Goal: Information Seeking & Learning: Learn about a topic

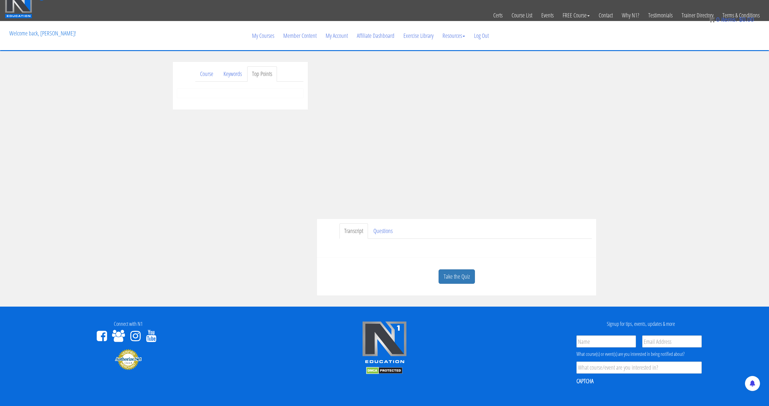
scroll to position [10, 0]
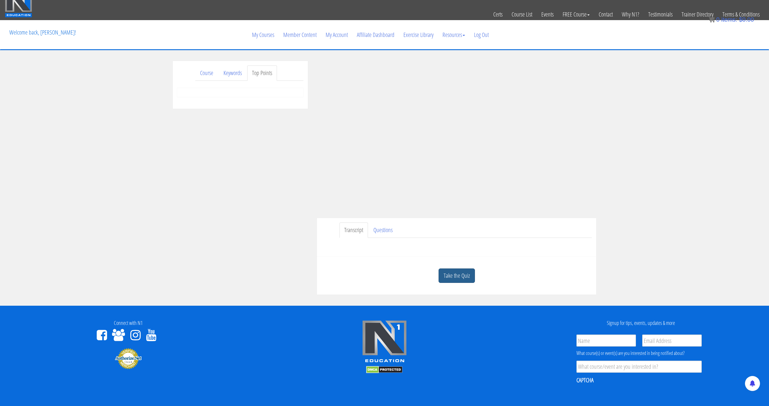
click at [458, 273] on link "Take the Quiz" at bounding box center [457, 276] width 36 height 15
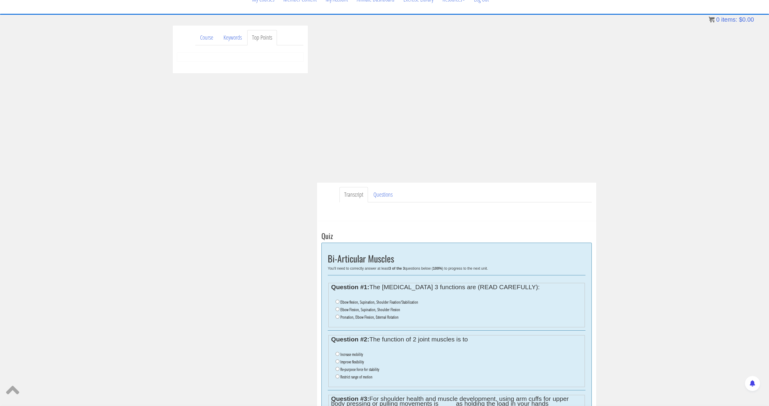
scroll to position [48, 0]
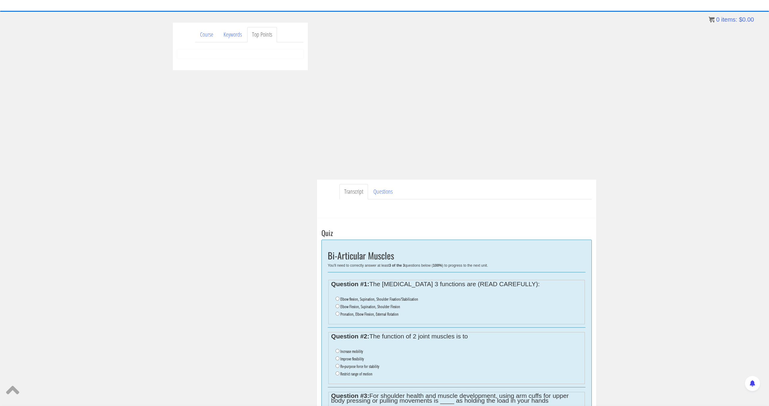
click at [373, 300] on label "Elbow flexion, Supination, Shoulder Fixation/Stabilization" at bounding box center [379, 299] width 78 height 5
click at [340, 300] on input "Elbow flexion, Supination, Shoulder Fixation/Stabilization" at bounding box center [338, 299] width 4 height 4
radio input "true"
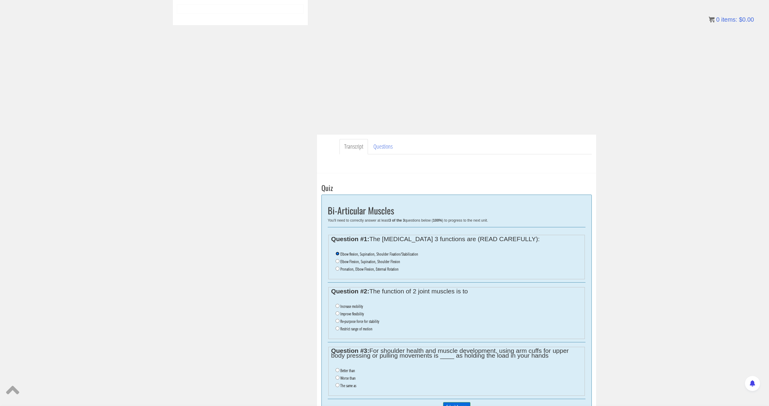
scroll to position [93, 0]
click at [365, 323] on label "Re-purpose force for stability" at bounding box center [359, 322] width 39 height 5
click at [340, 323] on input "Re-purpose force for stability" at bounding box center [338, 322] width 4 height 4
radio input "true"
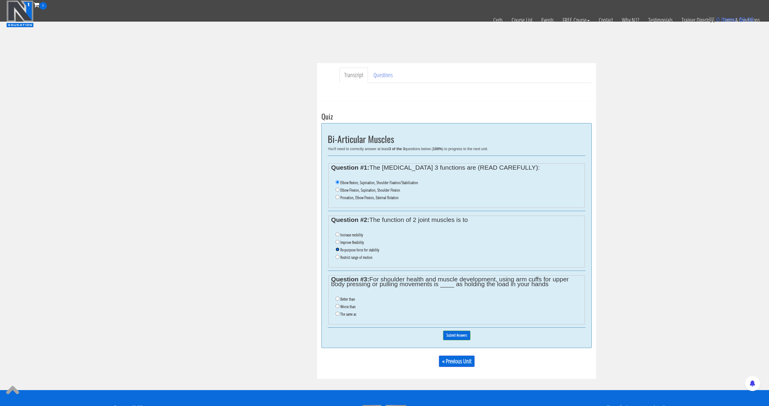
scroll to position [137, 0]
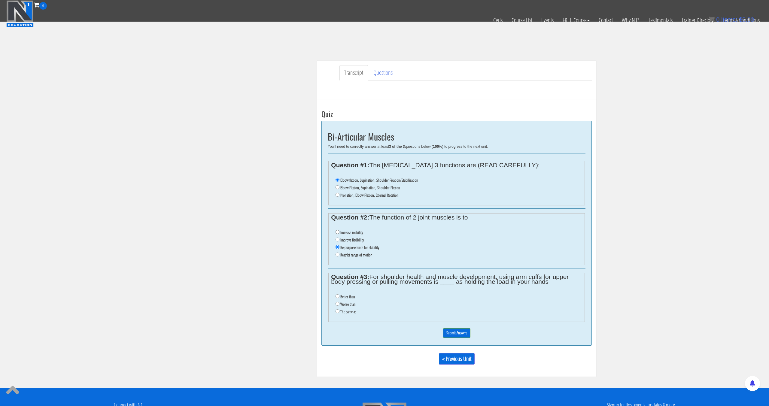
click at [356, 306] on li "Worse than" at bounding box center [459, 305] width 246 height 8
click at [354, 305] on label "Worse than" at bounding box center [347, 304] width 15 height 5
click at [340, 305] on input "Worse than" at bounding box center [338, 304] width 4 height 4
radio input "true"
click at [463, 328] on div "0% Submit Answers" at bounding box center [457, 332] width 258 height 15
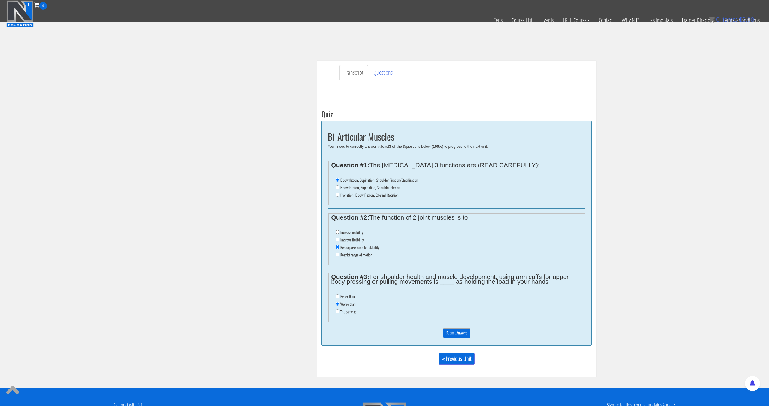
click at [463, 330] on input "Submit Answers" at bounding box center [456, 332] width 27 height 9
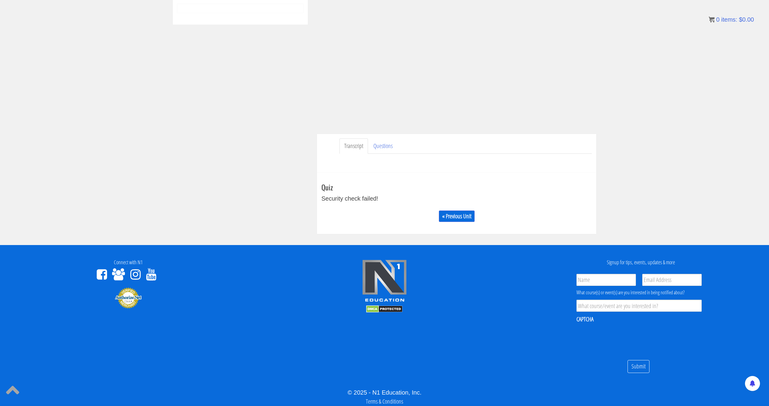
scroll to position [94, 0]
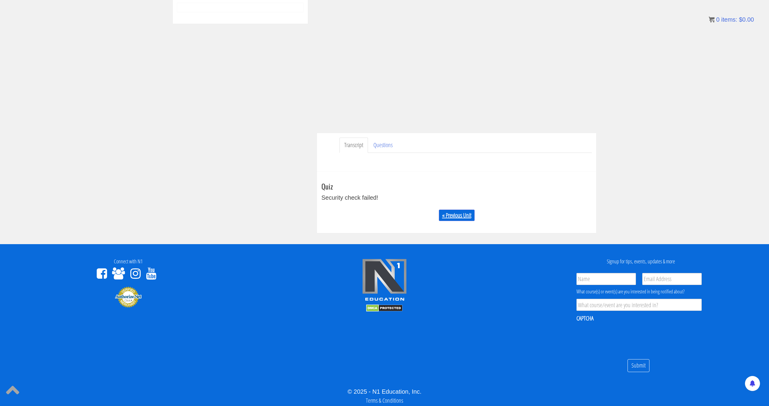
click at [459, 218] on link "« Previous Unit" at bounding box center [457, 215] width 36 height 11
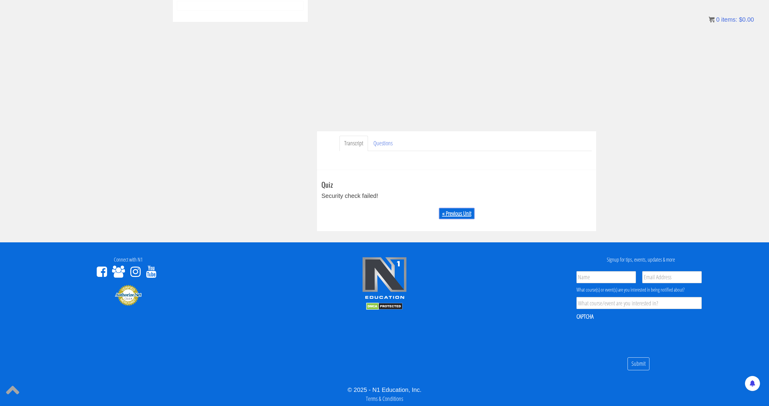
scroll to position [96, 0]
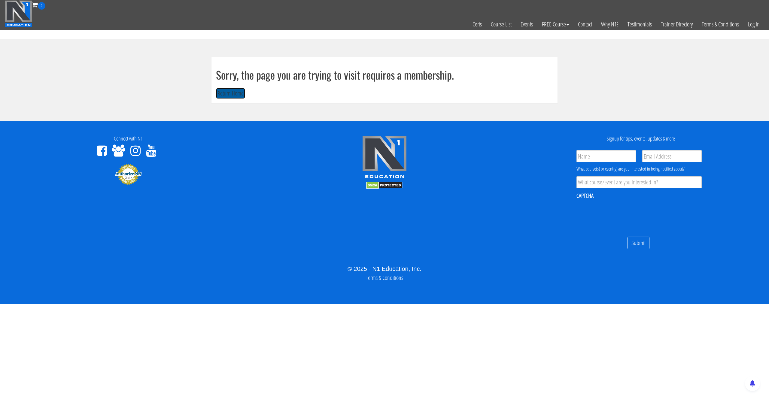
click at [218, 92] on button "Return Home" at bounding box center [230, 93] width 29 height 11
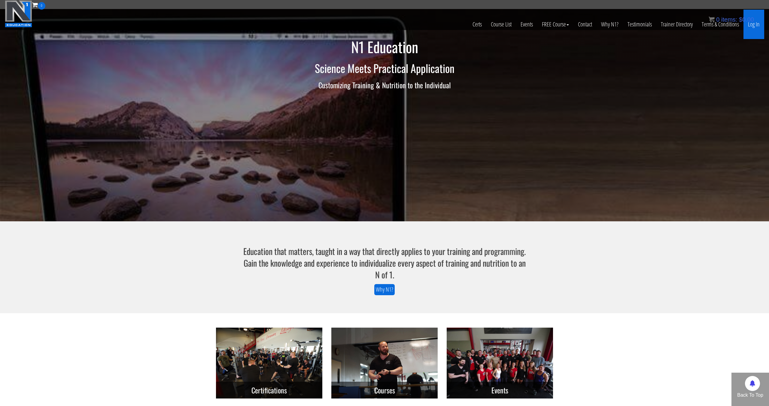
click at [752, 25] on link "Log In" at bounding box center [754, 24] width 21 height 29
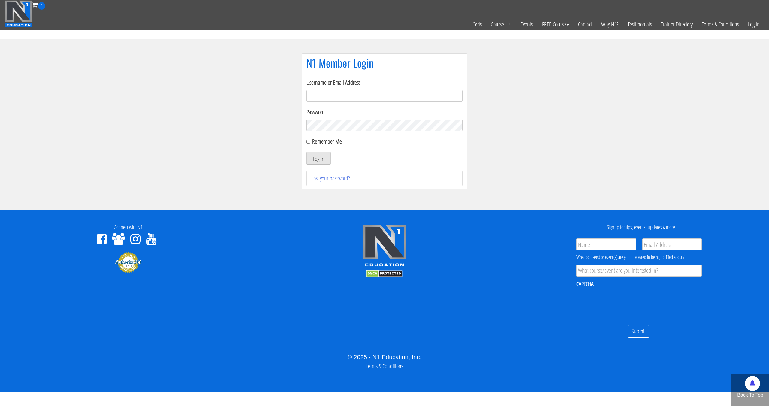
type input "pinedaa24@gmail.com"
click at [306, 152] on button "Log In" at bounding box center [318, 158] width 24 height 13
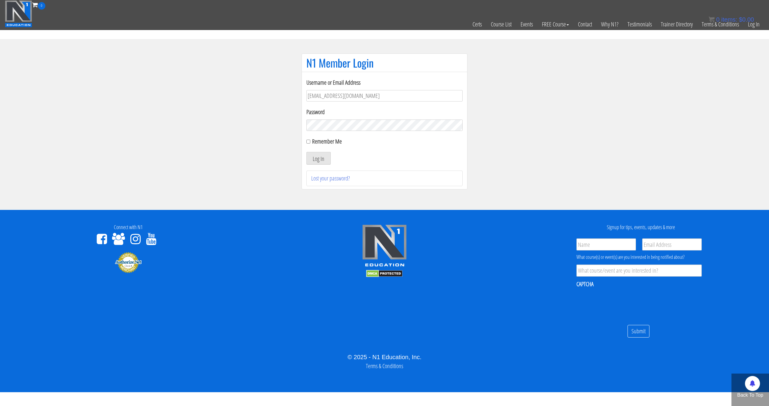
click at [306, 152] on button "Log In" at bounding box center [318, 158] width 24 height 13
click at [324, 161] on button "Log In" at bounding box center [318, 158] width 24 height 13
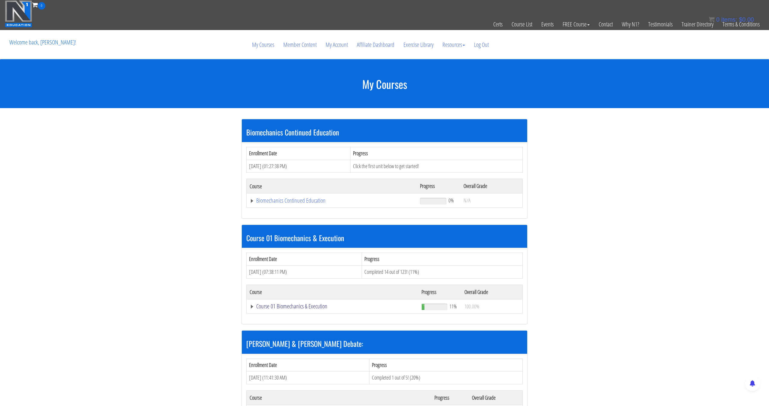
click at [320, 204] on link "Course 01 Biomechanics & Execution" at bounding box center [332, 201] width 164 height 6
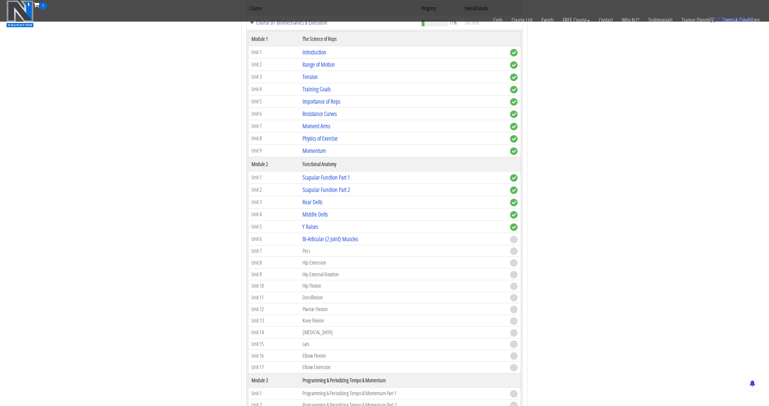
scroll to position [250, 0]
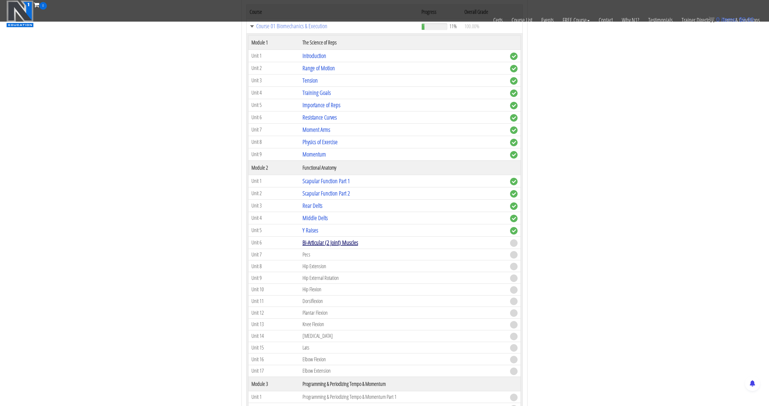
click at [326, 243] on link "Bi-Articular (2 Joint) Muscles" at bounding box center [331, 243] width 56 height 8
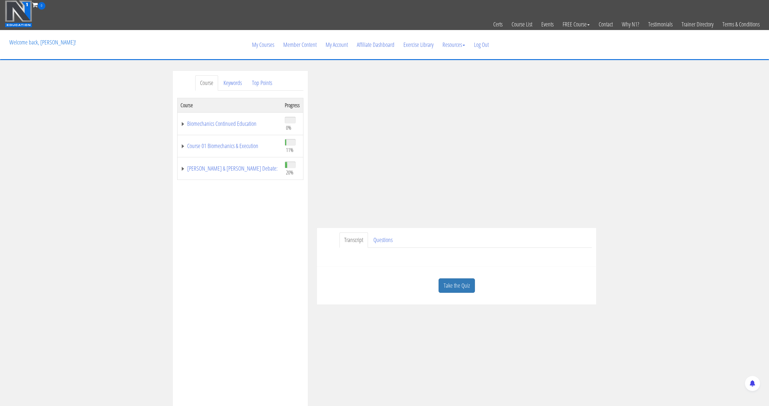
scroll to position [20, 0]
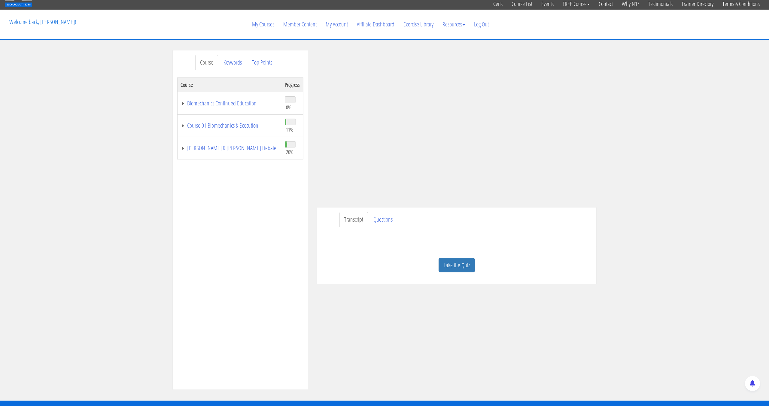
click at [454, 260] on link "Take the Quiz" at bounding box center [457, 265] width 36 height 15
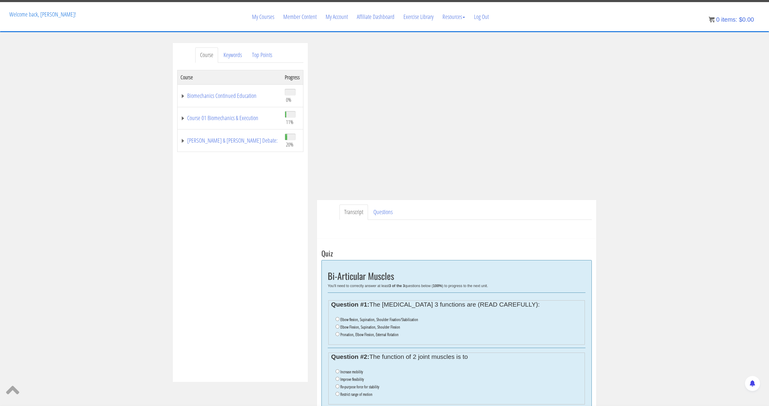
scroll to position [32, 0]
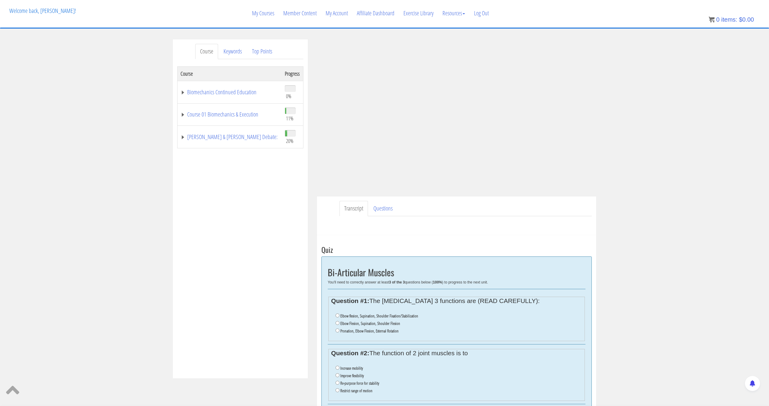
click at [384, 316] on label "Elbow flexion, Supination, Shoulder Fixation/Stabilization" at bounding box center [379, 316] width 78 height 5
click at [340, 316] on input "Elbow flexion, Supination, Shoulder Fixation/Stabilization" at bounding box center [338, 316] width 4 height 4
radio input "true"
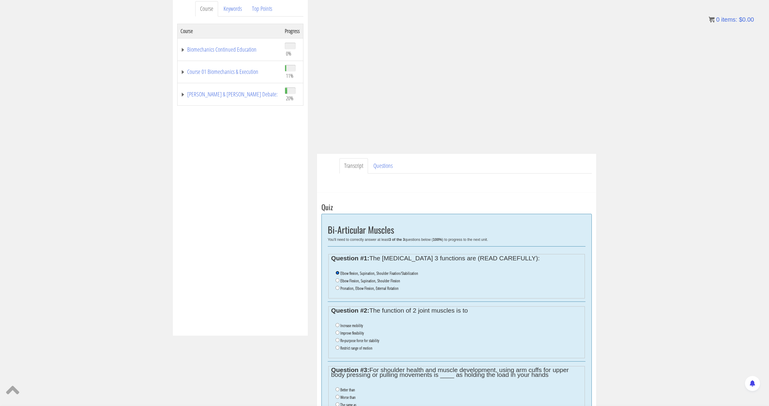
scroll to position [76, 0]
click at [367, 340] on label "Re-purpose force for stability" at bounding box center [359, 339] width 39 height 5
click at [340, 340] on input "Re-purpose force for stability" at bounding box center [338, 339] width 4 height 4
radio input "true"
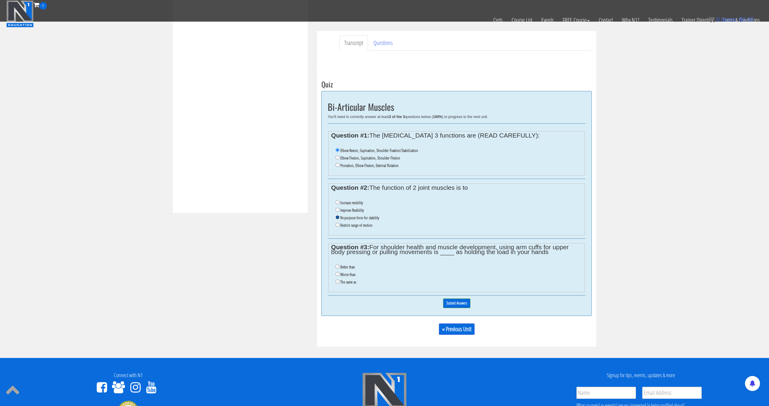
scroll to position [167, 0]
click at [338, 273] on input "Worse than" at bounding box center [338, 274] width 4 height 4
radio input "true"
click at [451, 306] on input "Submit Answers" at bounding box center [456, 302] width 27 height 9
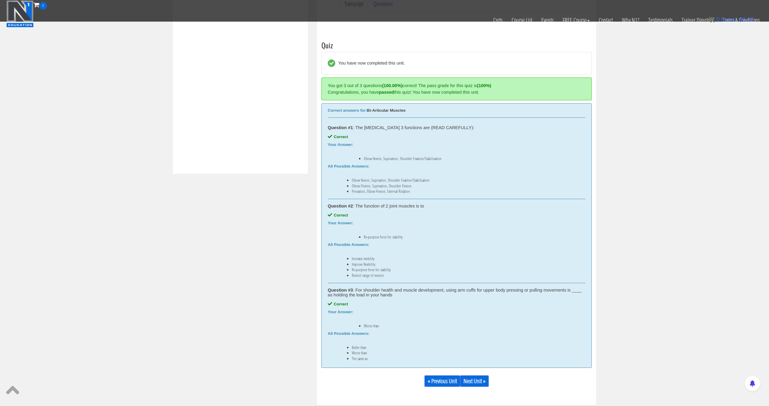
scroll to position [228, 0]
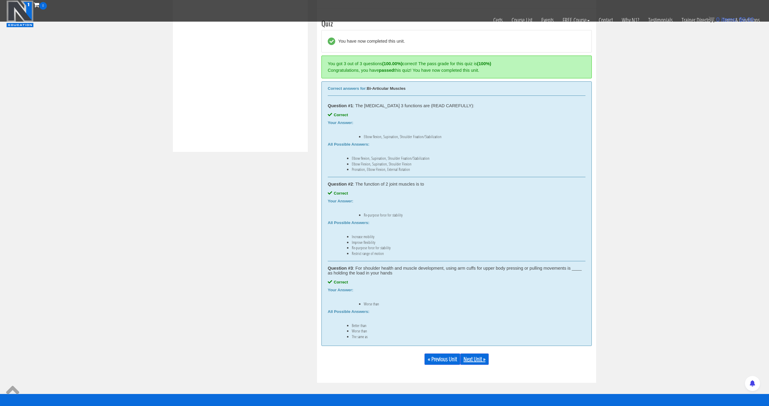
click at [474, 359] on link "Next Unit »" at bounding box center [474, 359] width 29 height 11
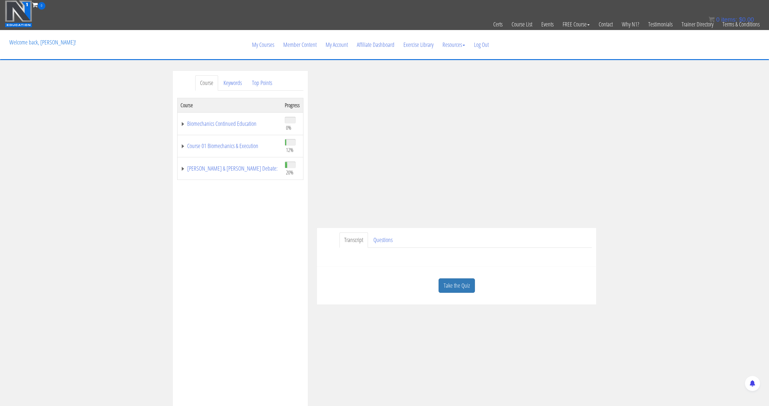
drag, startPoint x: 459, startPoint y: 284, endPoint x: 442, endPoint y: 236, distance: 50.3
click at [444, 236] on div "[PERSON_NAME] [EMAIL_ADDRESS][DOMAIN_NAME] [DATE] [TECHNICAL_ID] Transcript Que…" at bounding box center [457, 188] width 288 height 234
click at [468, 282] on link "Take the Quiz" at bounding box center [457, 286] width 36 height 15
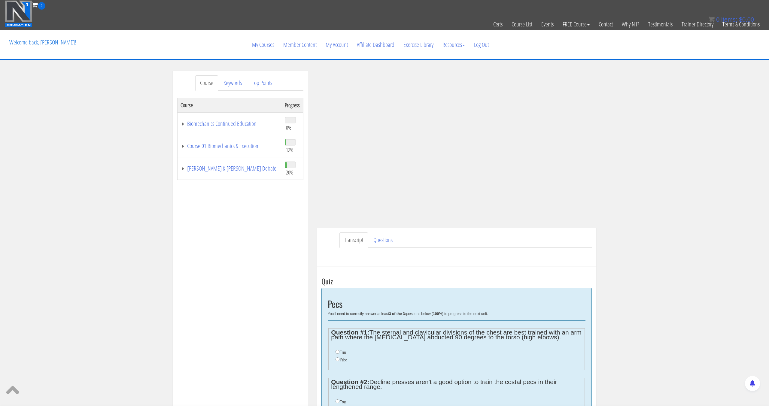
drag, startPoint x: 473, startPoint y: 245, endPoint x: 487, endPoint y: 227, distance: 23.1
click at [480, 236] on ul "Transcript Questions" at bounding box center [466, 240] width 252 height 15
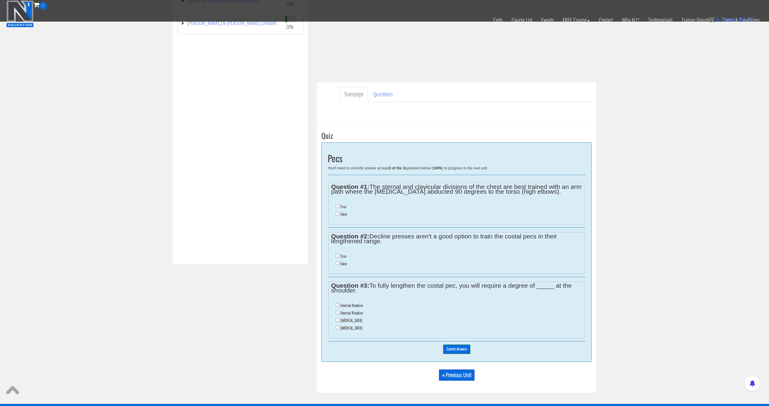
scroll to position [117, 0]
